Goal: Check status

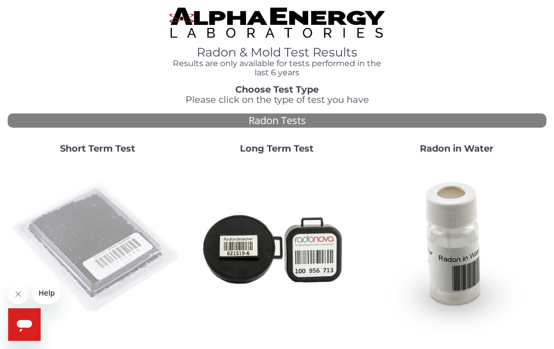
click at [98, 219] on img at bounding box center [97, 247] width 171 height 171
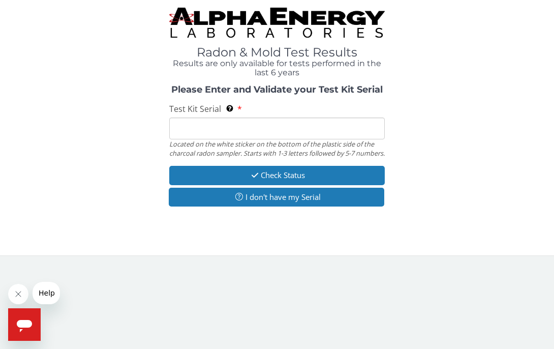
click at [194, 130] on input "Test Kit Serial Located on the white sticker on the bottom of the plastic side …" at bounding box center [277, 128] width 216 height 22
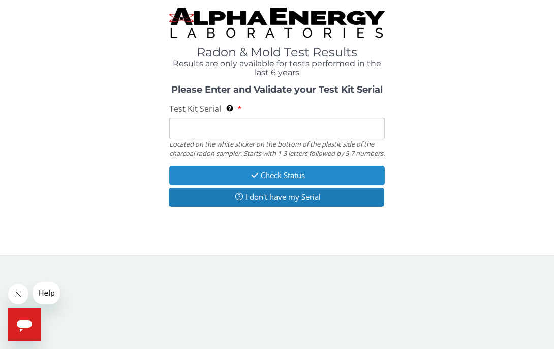
click at [365, 182] on button "Check Status" at bounding box center [277, 175] width 216 height 19
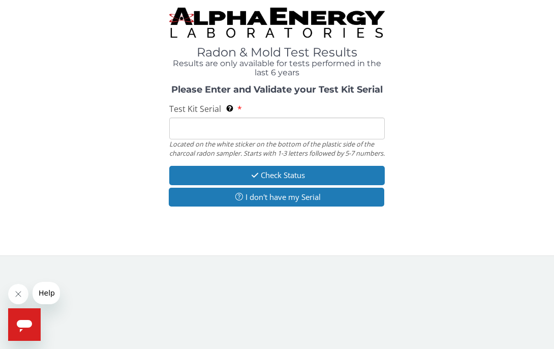
click at [245, 132] on input "Test Kit Serial Located on the white sticker on the bottom of the plastic side …" at bounding box center [277, 128] width 216 height 22
paste input "FE459624"
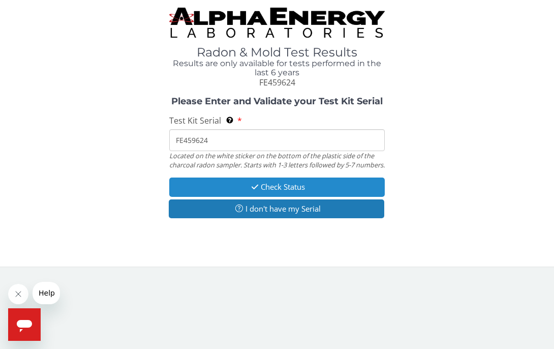
type input "FE459624"
click at [275, 190] on button "Check Status" at bounding box center [277, 186] width 216 height 19
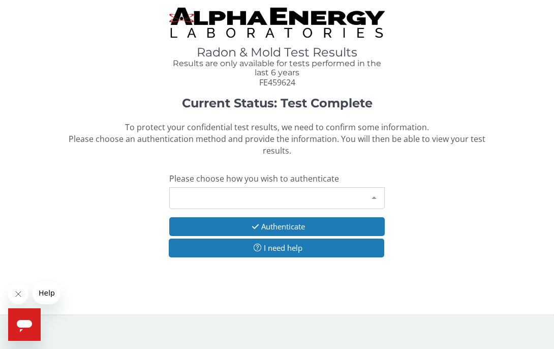
click at [277, 195] on div "Please make a selection" at bounding box center [277, 198] width 216 height 22
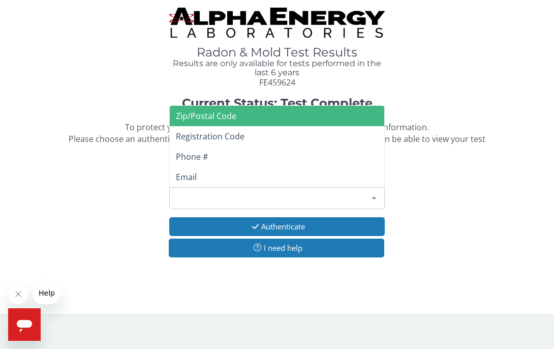
click at [241, 112] on span "Zip/Postal Code" at bounding box center [277, 116] width 215 height 20
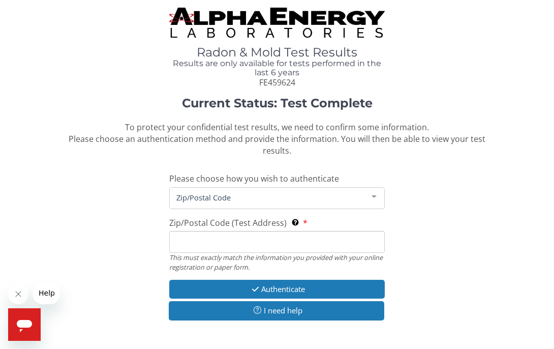
click at [207, 239] on input "Zip/Postal Code (Test Address) This must exactly match the information you prov…" at bounding box center [277, 242] width 216 height 22
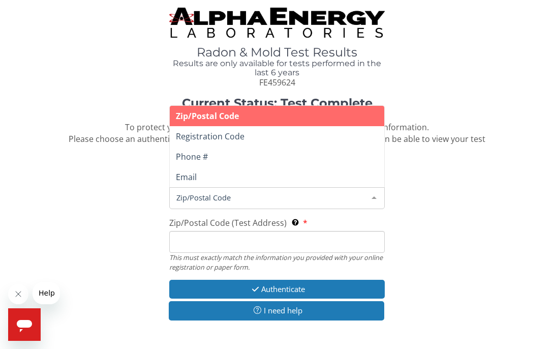
click at [374, 188] on div at bounding box center [374, 197] width 20 height 19
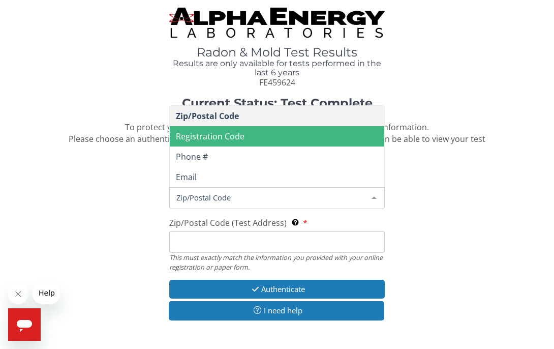
click at [282, 126] on span "Registration Code" at bounding box center [277, 136] width 215 height 20
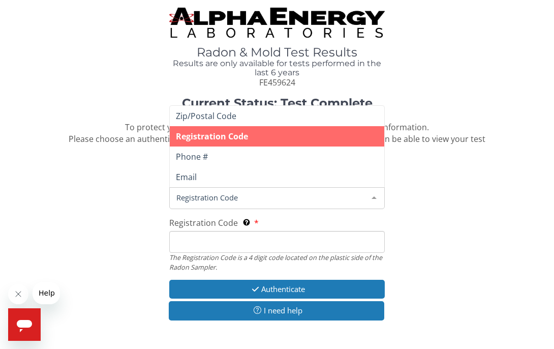
click at [373, 192] on div at bounding box center [374, 197] width 20 height 19
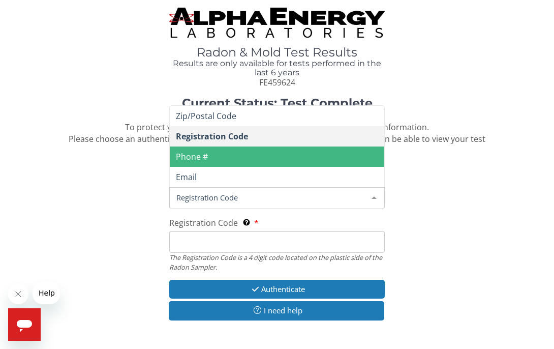
click at [330, 148] on span "Phone #" at bounding box center [277, 156] width 215 height 20
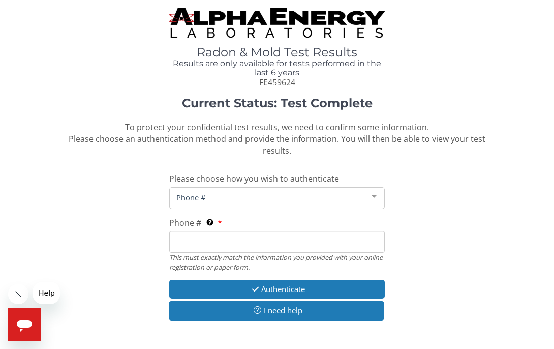
click at [225, 192] on span "Phone #" at bounding box center [269, 197] width 190 height 11
click at [224, 193] on span "Phone #" at bounding box center [269, 197] width 190 height 11
click at [192, 242] on input "Phone # This must exactly match the information you provided with your online r…" at bounding box center [277, 242] width 216 height 22
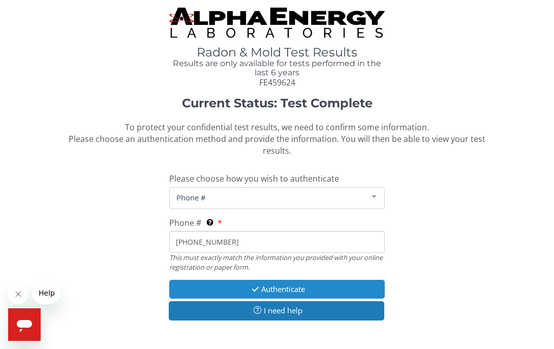
type input "[PHONE_NUMBER]"
click at [273, 281] on button "Authenticate" at bounding box center [277, 289] width 216 height 19
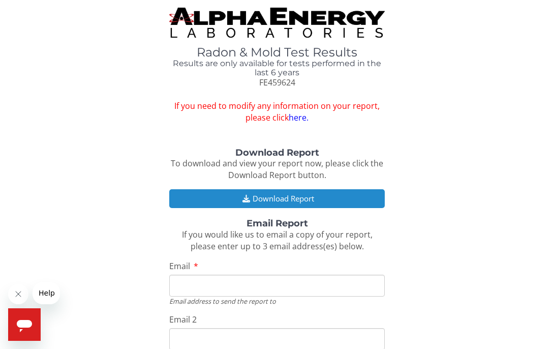
click at [276, 191] on button "Download Report" at bounding box center [277, 198] width 216 height 19
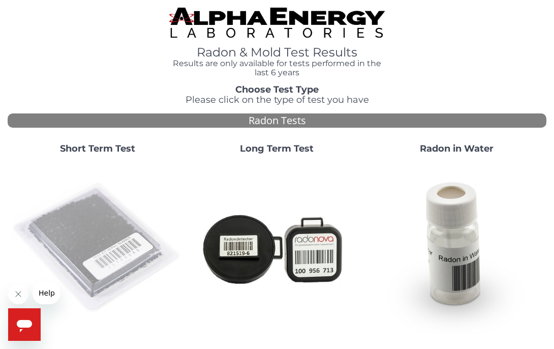
click at [103, 223] on img at bounding box center [97, 247] width 171 height 171
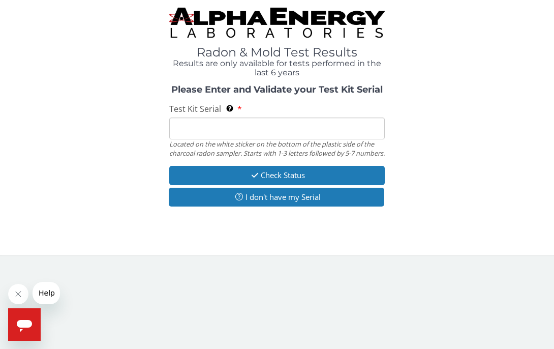
click at [203, 131] on input "Test Kit Serial Located on the white sticker on the bottom of the plastic side …" at bounding box center [277, 128] width 216 height 22
paste input "FE460372"
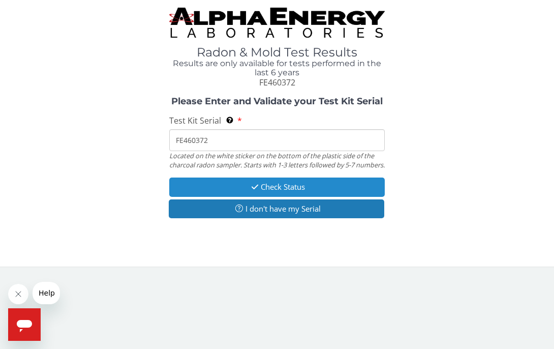
type input "FE460372"
click at [272, 192] on button "Check Status" at bounding box center [277, 186] width 216 height 19
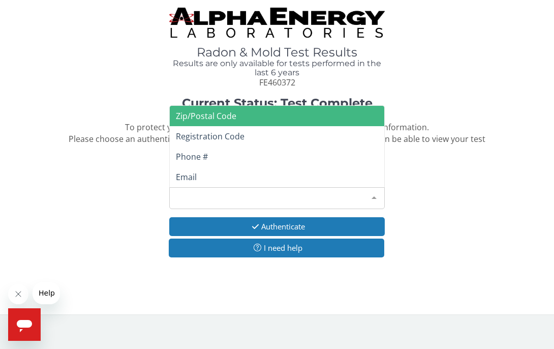
click at [271, 194] on div "Please make a selection" at bounding box center [277, 198] width 216 height 22
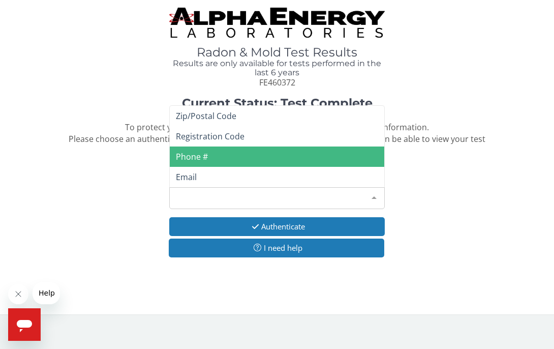
click at [249, 150] on span "Phone #" at bounding box center [277, 156] width 215 height 20
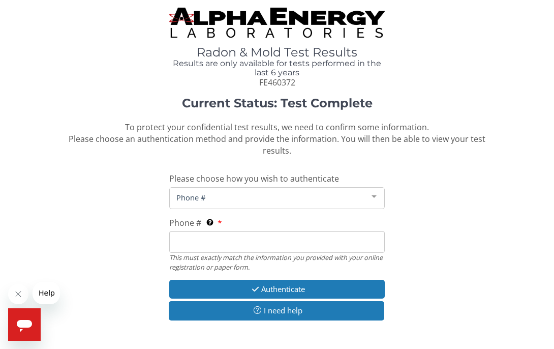
click at [249, 150] on div "Current Status: Test Complete To protect your confidential test results, we nee…" at bounding box center [277, 127] width 431 height 60
click at [220, 237] on input "Phone # This must exactly match the information you provided with your online r…" at bounding box center [277, 242] width 216 height 22
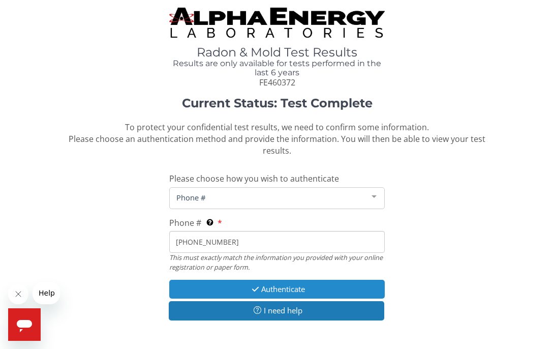
type input "[PHONE_NUMBER]"
click at [283, 285] on button "Authenticate" at bounding box center [277, 289] width 216 height 19
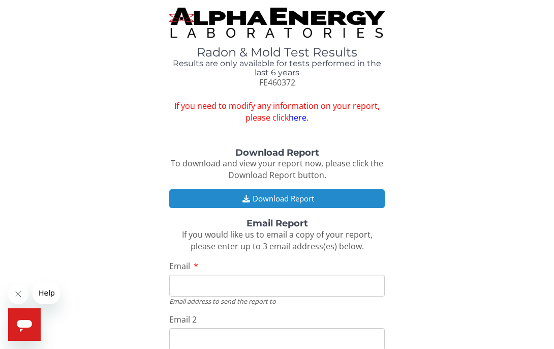
click at [283, 196] on button "Download Report" at bounding box center [277, 198] width 216 height 19
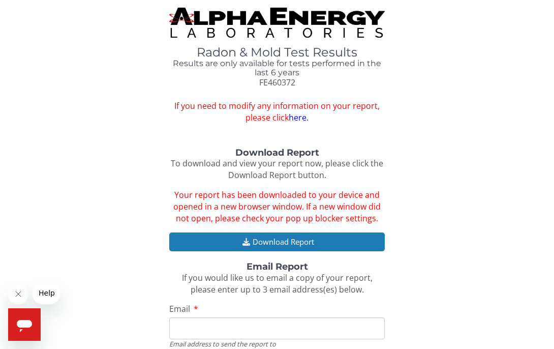
click at [299, 179] on div "Download Report To download and view your report now, please click the Download…" at bounding box center [277, 321] width 539 height 346
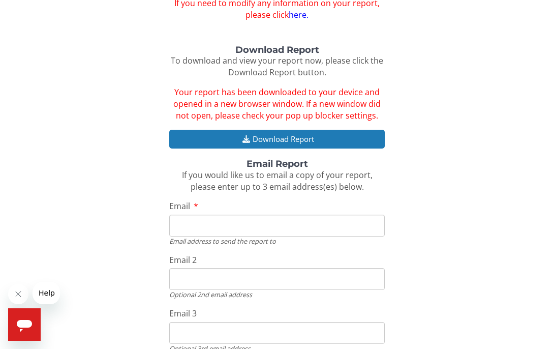
scroll to position [102, 0]
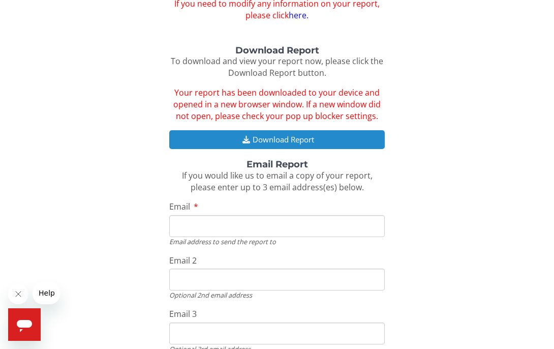
click at [279, 132] on button "Download Report" at bounding box center [277, 139] width 216 height 19
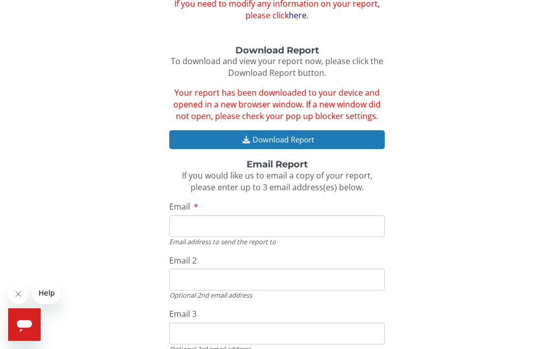
scroll to position [0, 0]
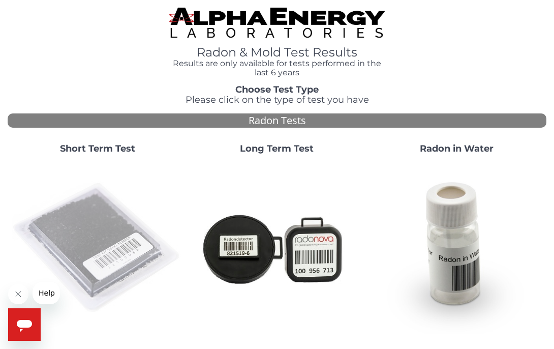
click at [117, 233] on img at bounding box center [97, 247] width 171 height 171
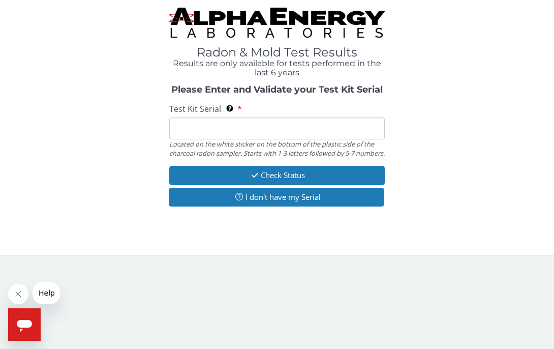
click at [191, 133] on input "Test Kit Serial Located on the white sticker on the bottom of the plastic side …" at bounding box center [277, 128] width 216 height 22
paste input "FE460593."
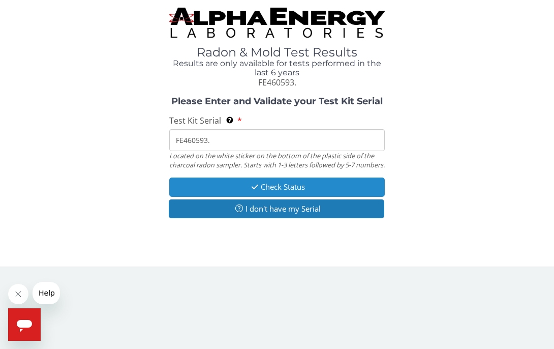
type input "FE460593."
click at [283, 193] on button "Check Status" at bounding box center [277, 186] width 216 height 19
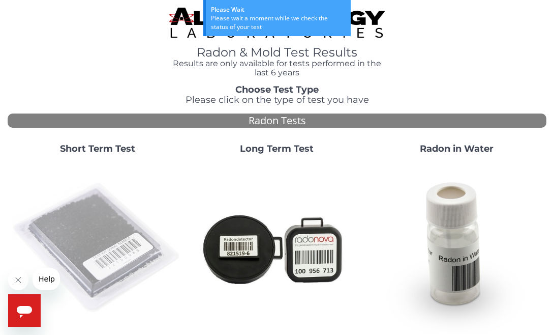
click at [97, 232] on img at bounding box center [97, 247] width 171 height 171
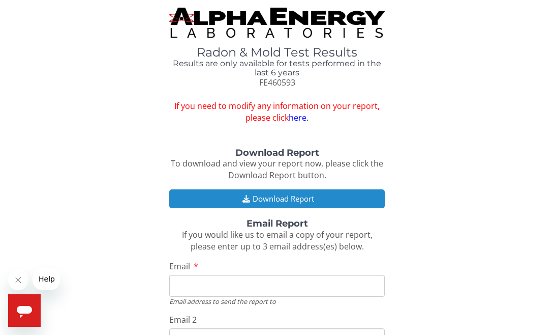
click at [259, 193] on button "Download Report" at bounding box center [277, 198] width 216 height 19
